Goal: Find specific page/section: Find specific page/section

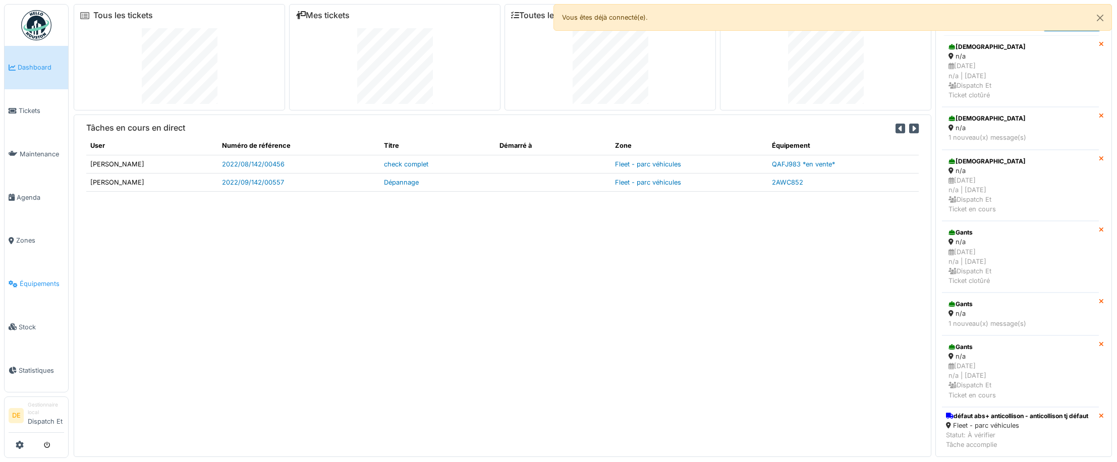
click at [28, 279] on span "Équipements" at bounding box center [42, 284] width 44 height 10
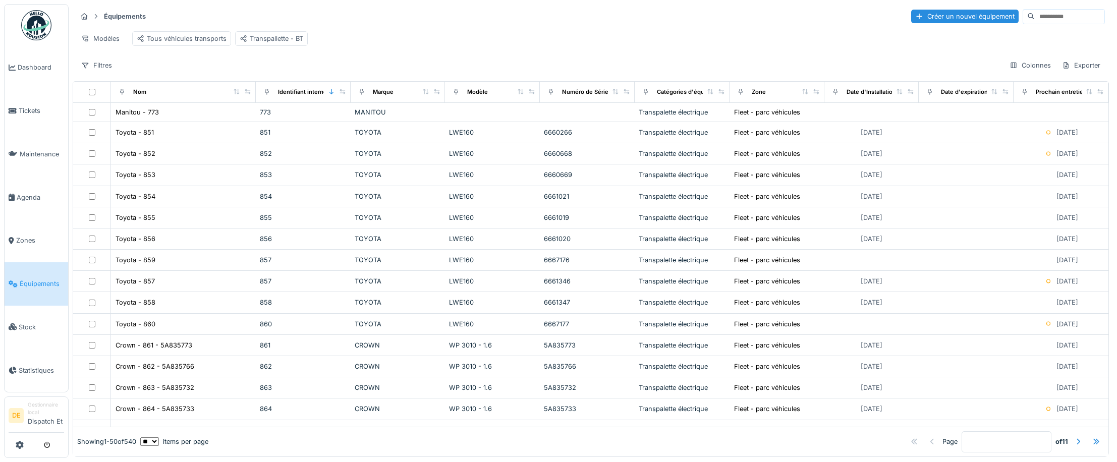
click at [1035, 19] on input at bounding box center [1070, 17] width 70 height 14
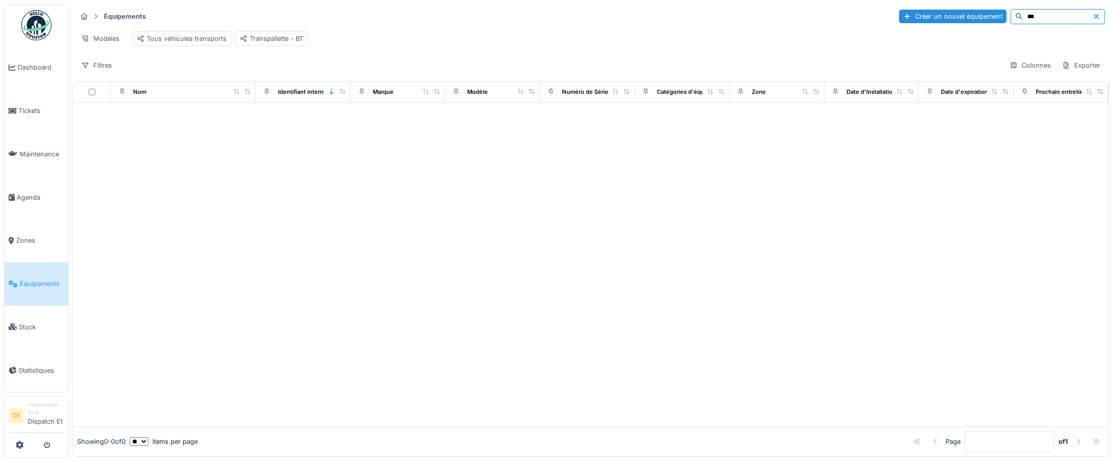
type input "***"
click at [187, 41] on div "Tous véhicules transports" at bounding box center [182, 39] width 90 height 10
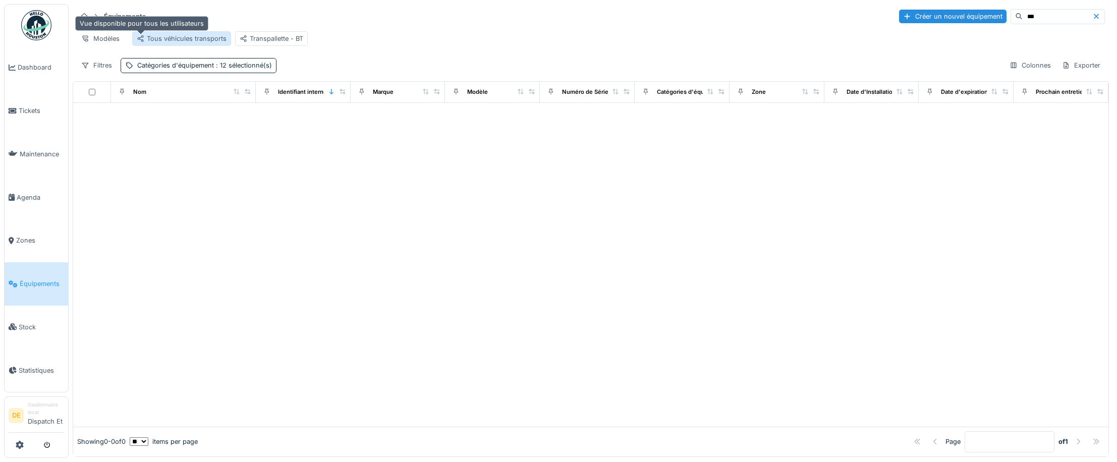
click at [144, 38] on icon at bounding box center [141, 38] width 8 height 7
click at [172, 38] on div "Tous véhicules transports" at bounding box center [182, 39] width 90 height 10
click at [174, 37] on div "Tous véhicules transports" at bounding box center [182, 39] width 90 height 10
click at [202, 70] on div "Catégories d'équipement : 12 sélectionné(s)" at bounding box center [204, 66] width 135 height 10
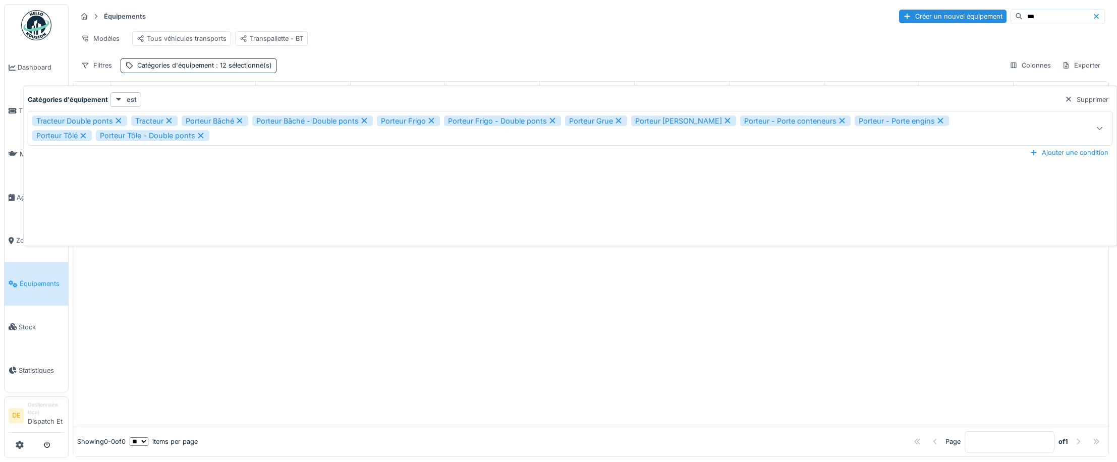
click at [115, 119] on icon at bounding box center [118, 120] width 9 height 7
type input "**********"
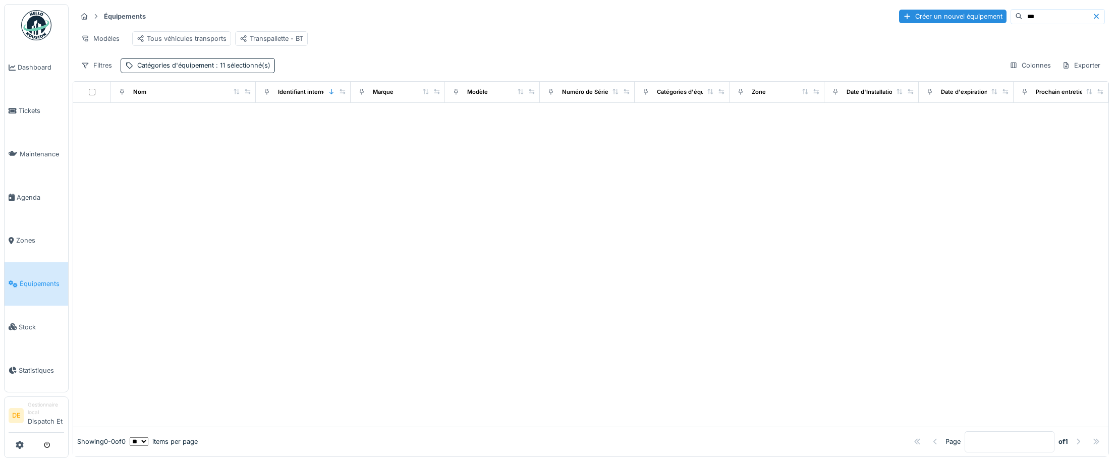
click at [117, 119] on div at bounding box center [590, 265] width 1035 height 324
click at [173, 70] on div "Catégories d'équipement : 11 sélectionné(s)" at bounding box center [203, 66] width 133 height 10
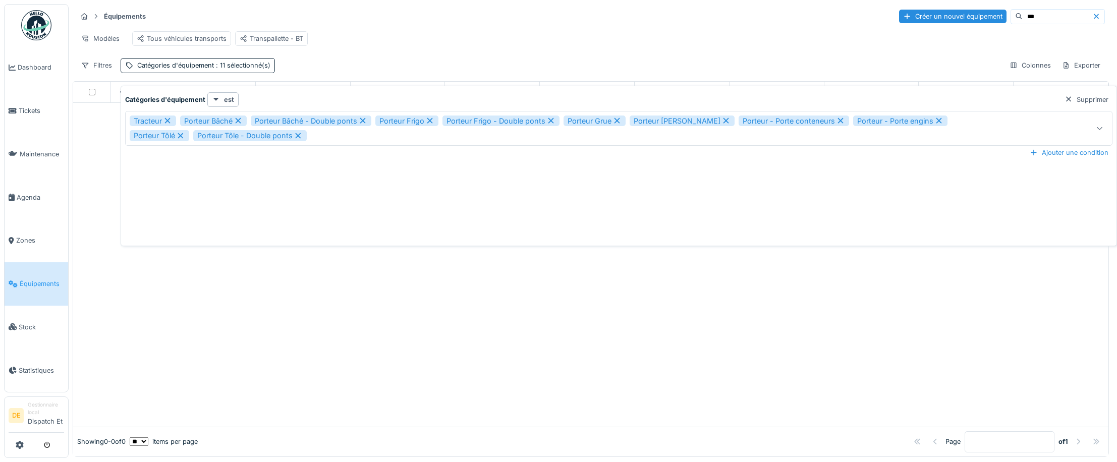
click at [168, 120] on icon at bounding box center [167, 120] width 9 height 7
drag, startPoint x: 168, startPoint y: 120, endPoint x: 174, endPoint y: 120, distance: 6.1
click at [169, 120] on div "Porteur Bâché" at bounding box center [163, 121] width 67 height 11
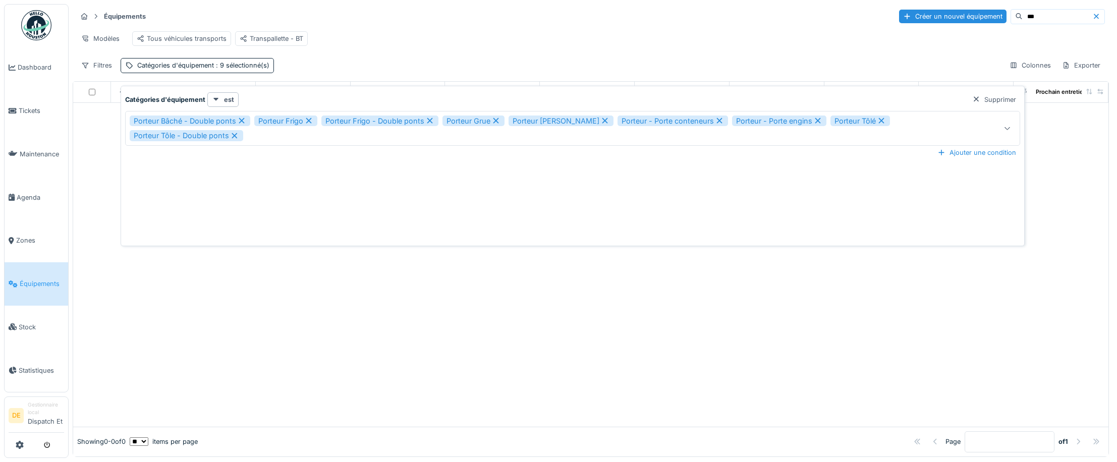
click at [244, 121] on div "Porteur Bâché - Double ponts" at bounding box center [190, 121] width 121 height 11
click at [243, 120] on div "Porteur Frigo - Double ponts" at bounding box center [255, 121] width 117 height 11
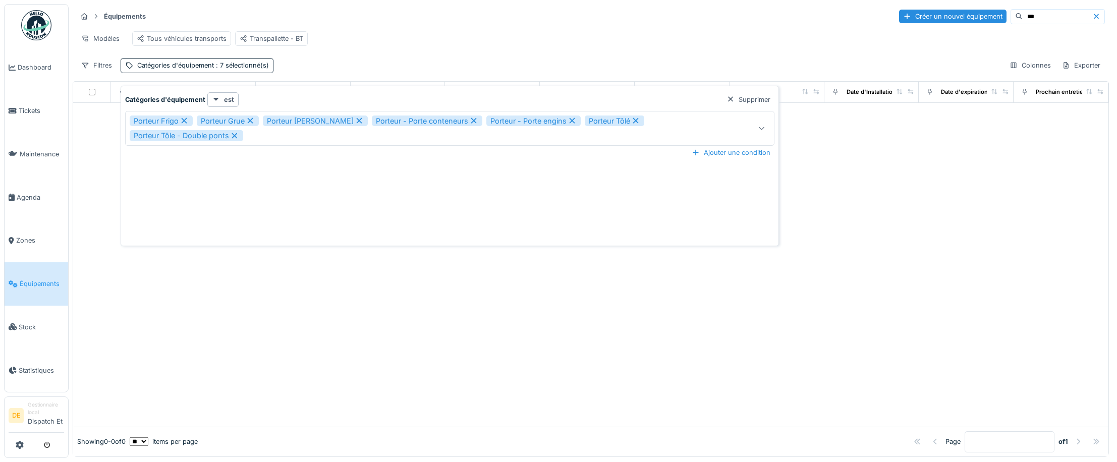
click at [240, 120] on div "Porteur Grue" at bounding box center [228, 121] width 62 height 11
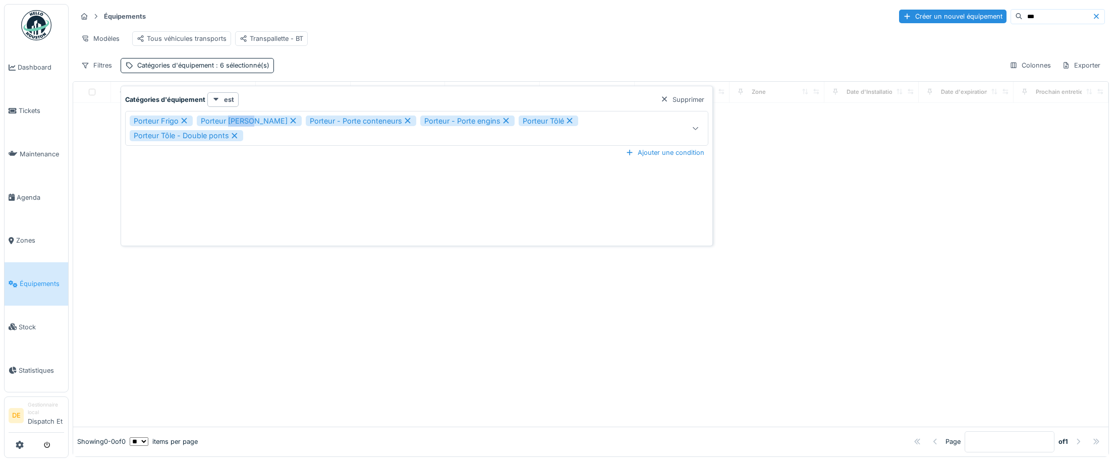
click at [240, 120] on div "Porteur [PERSON_NAME]" at bounding box center [249, 121] width 105 height 11
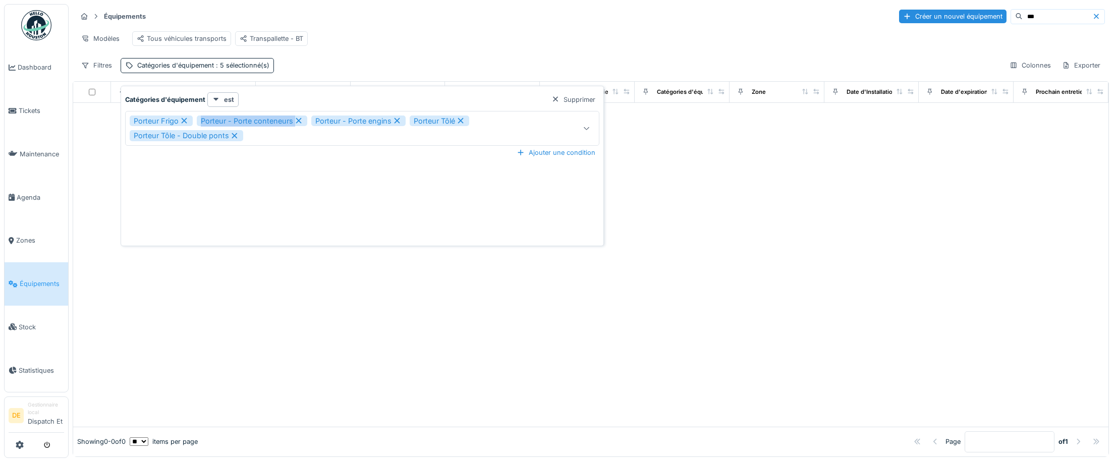
click at [240, 120] on div "Porteur - Porte conteneurs" at bounding box center [252, 121] width 111 height 11
click at [239, 120] on div "Porteur - Porte conteneurs" at bounding box center [252, 121] width 111 height 11
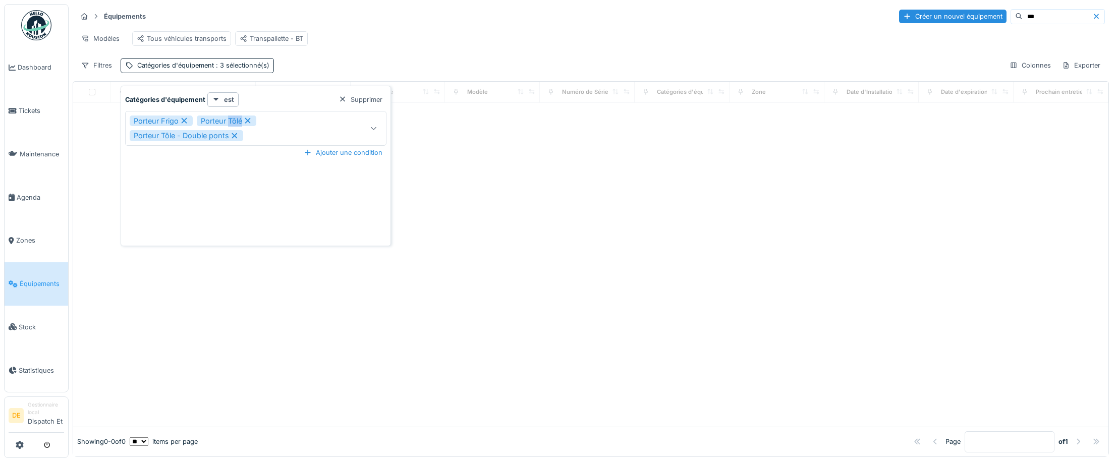
click at [239, 120] on div "Porteur Tôlé" at bounding box center [227, 121] width 60 height 11
click at [239, 120] on div "Porteur Frigo Porteur Tôlé Porteur Tôle - Double ponts" at bounding box center [239, 129] width 219 height 26
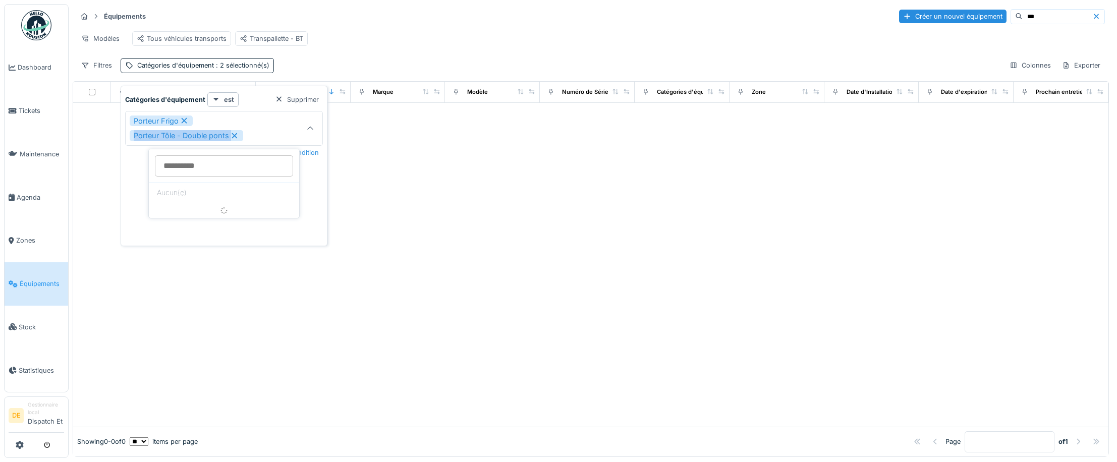
click at [239, 120] on div "Porteur Frigo Porteur Tôle - Double ponts" at bounding box center [211, 129] width 162 height 26
click at [173, 116] on div "Porteur Frigo" at bounding box center [161, 121] width 63 height 11
type input "***"
click at [228, 123] on div "Porteur Tôle - Double ponts" at bounding box center [187, 121] width 114 height 11
click at [264, 69] on div "Filtres Catégories d'équipement Colonnes Exporter" at bounding box center [591, 65] width 1028 height 15
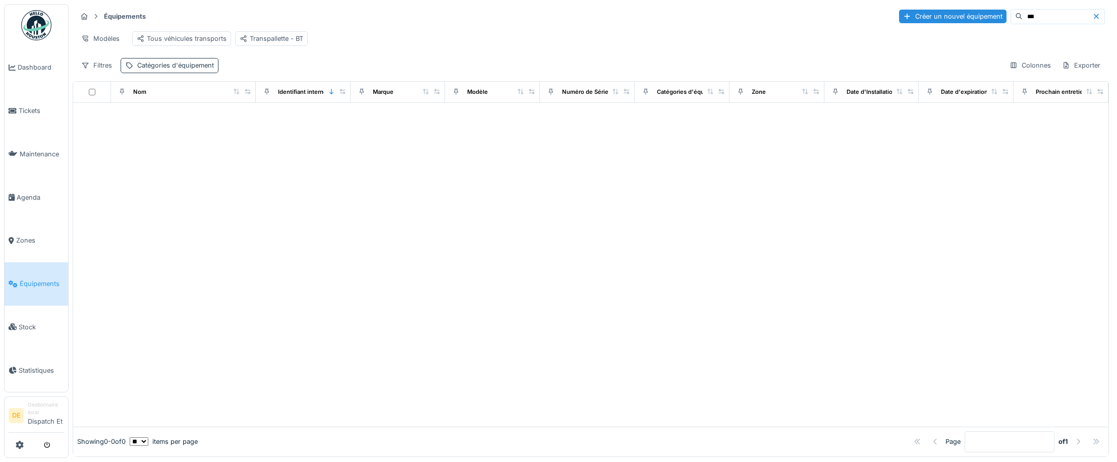
click at [153, 70] on div "Catégories d'équipement" at bounding box center [175, 66] width 77 height 10
click at [279, 120] on icon at bounding box center [278, 121] width 8 height 7
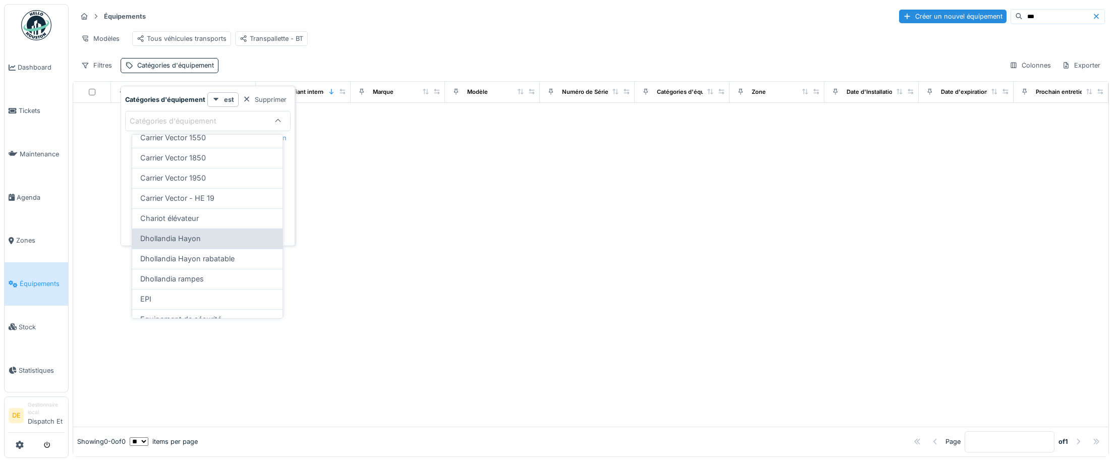
scroll to position [318, 0]
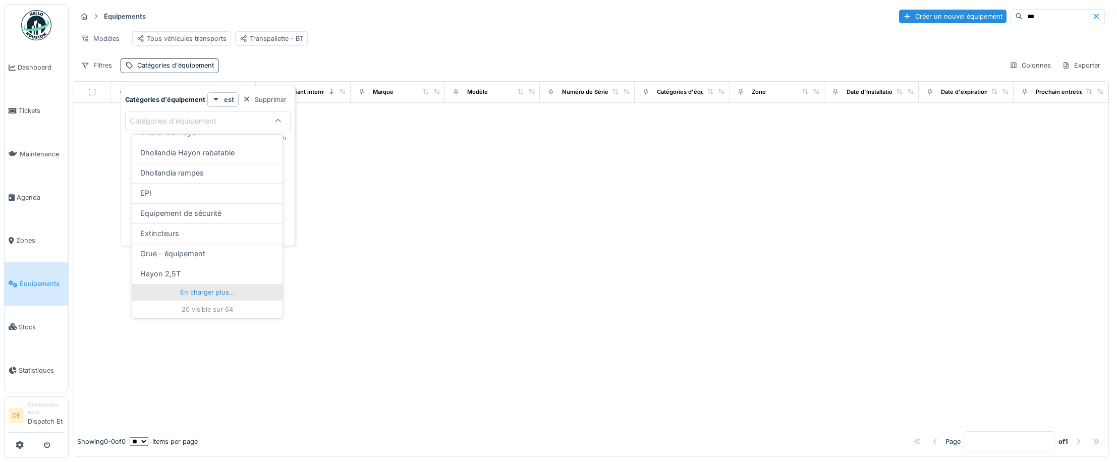
click at [209, 291] on div "En charger plus…" at bounding box center [207, 292] width 150 height 16
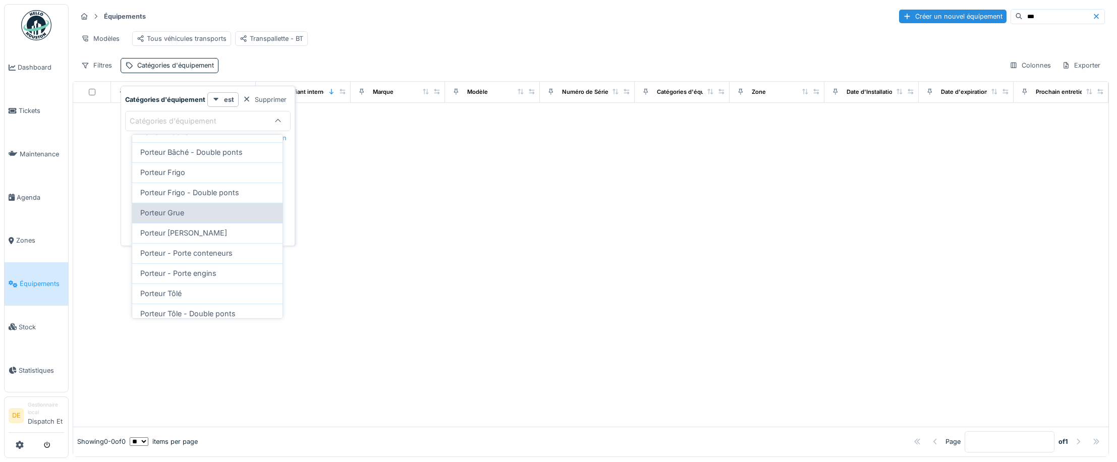
scroll to position [571, 0]
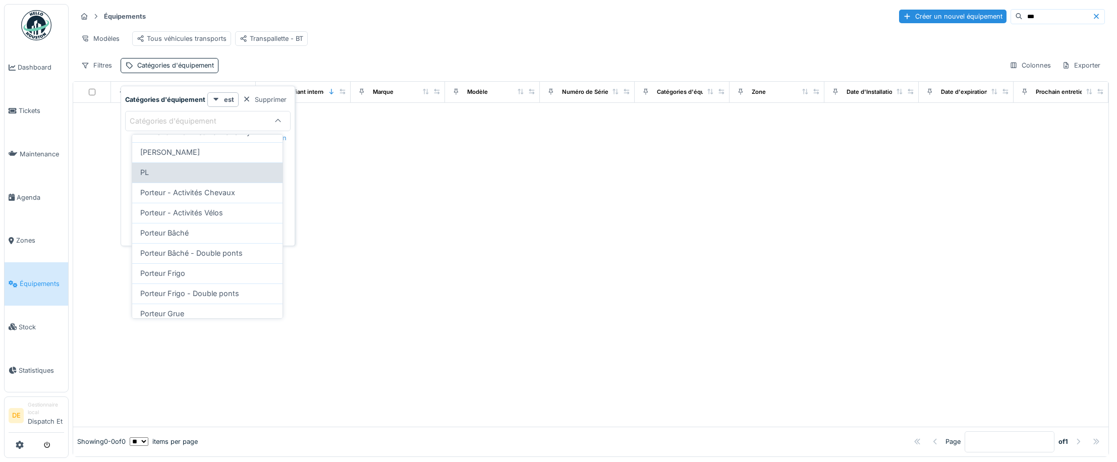
click at [200, 178] on div "PL" at bounding box center [207, 172] width 134 height 11
type input "***"
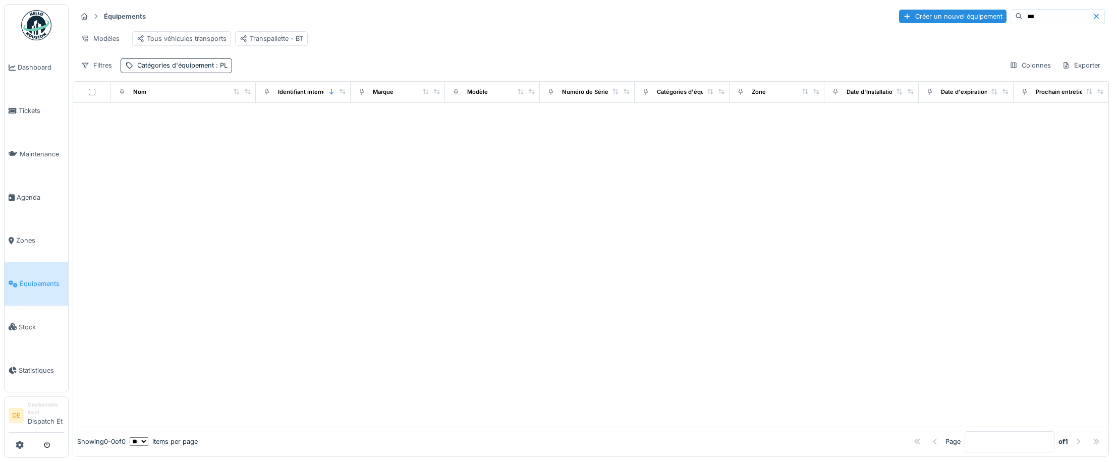
click at [1023, 16] on input "***" at bounding box center [1058, 17] width 70 height 14
